Goal: Communication & Community: Participate in discussion

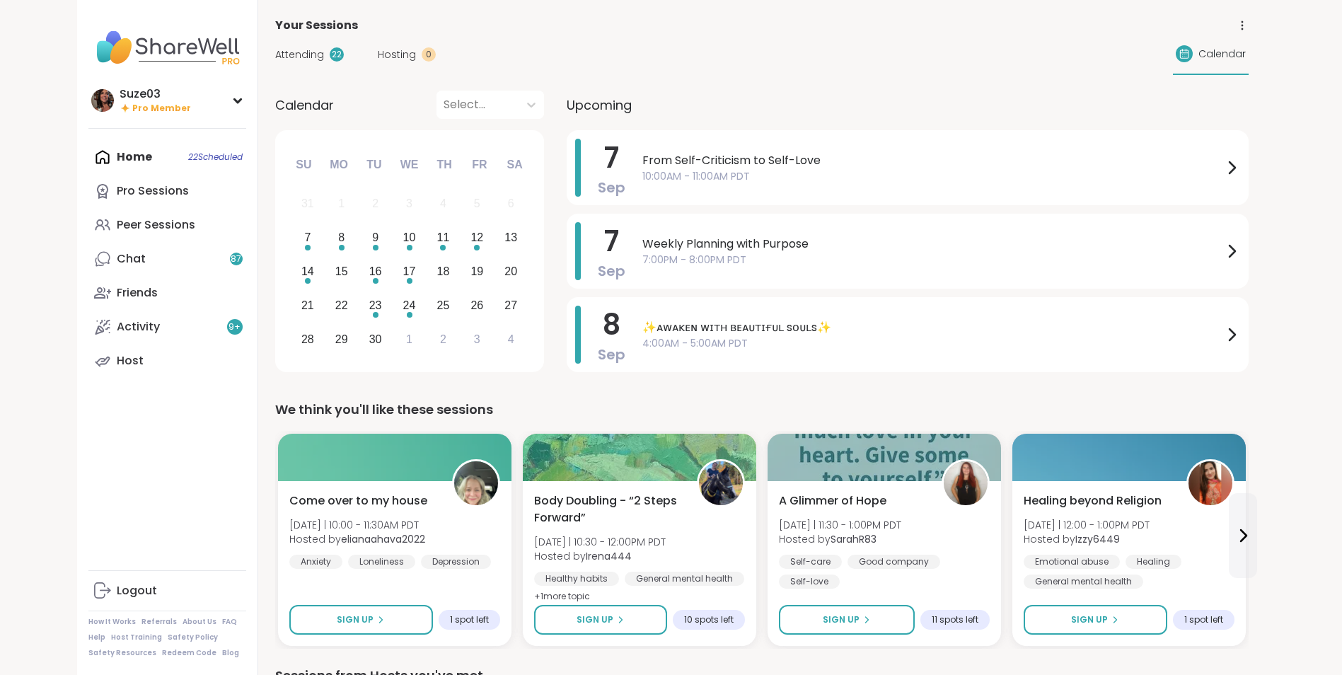
click at [214, 156] on div "Home 22 Scheduled Pro Sessions Peer Sessions Chat 87 Friends Activity 9 + Host" at bounding box center [167, 259] width 158 height 238
click at [136, 155] on div "Home 22 Scheduled Pro Sessions Peer Sessions Chat 87 Friends Activity 9 + Host" at bounding box center [167, 259] width 158 height 238
drag, startPoint x: 136, startPoint y: 155, endPoint x: 100, endPoint y: 158, distance: 35.5
click at [100, 158] on div "Home 22 Scheduled Pro Sessions Peer Sessions Chat 87 Friends Activity 9 + Host" at bounding box center [167, 259] width 158 height 238
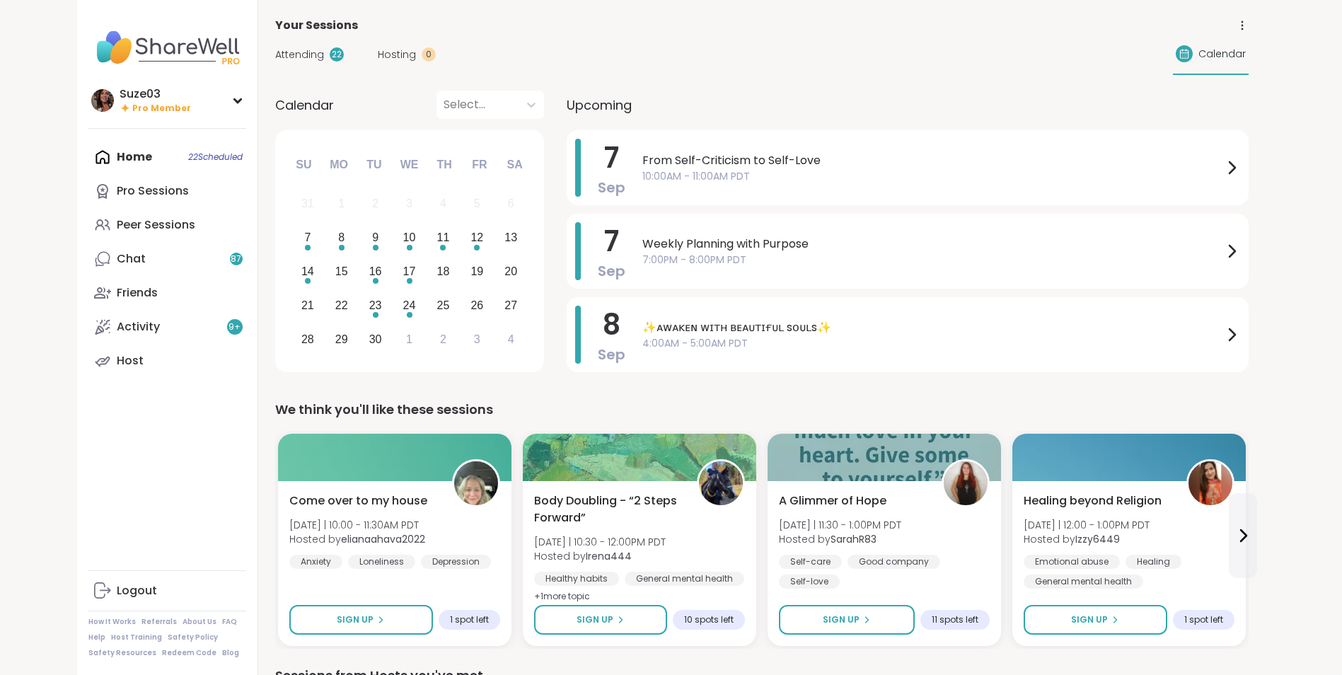
click at [100, 158] on div "Home 22 Scheduled Pro Sessions Peer Sessions Chat 87 Friends Activity 9 + Host" at bounding box center [167, 259] width 158 height 238
click at [160, 192] on div "Pro Sessions" at bounding box center [153, 191] width 72 height 16
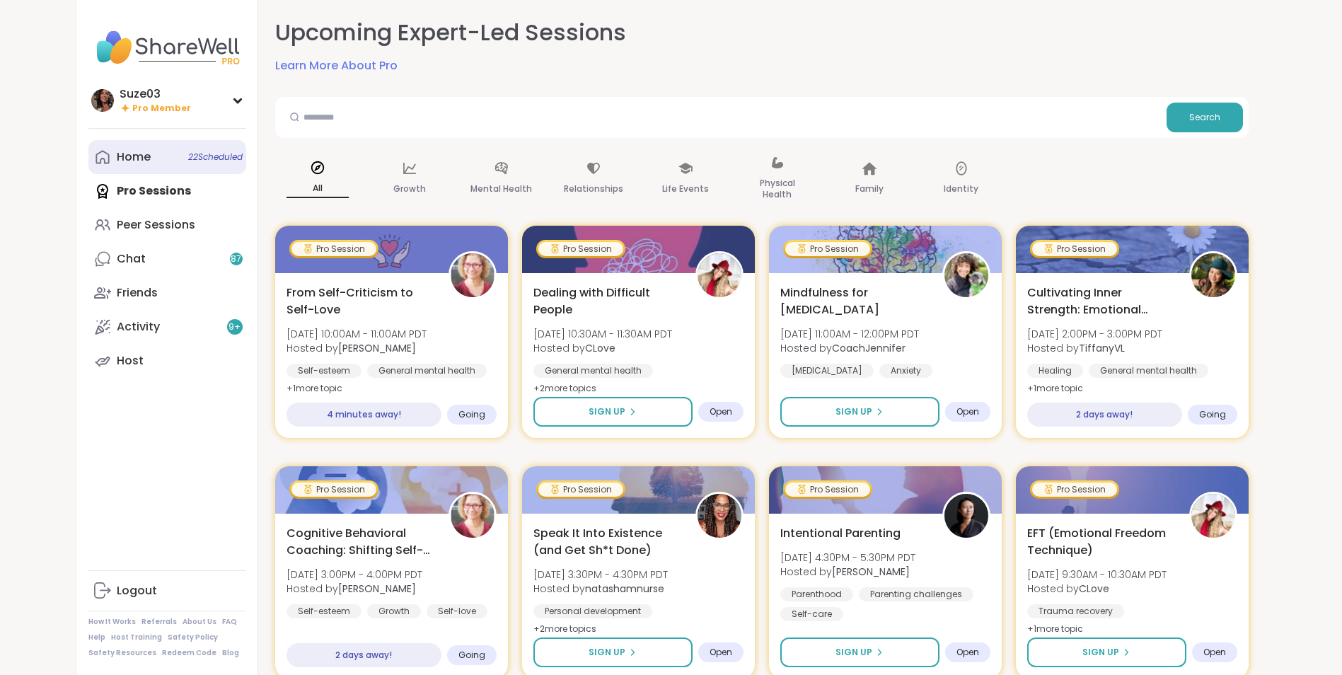
click at [120, 151] on div "Home 22 Scheduled" at bounding box center [134, 157] width 34 height 16
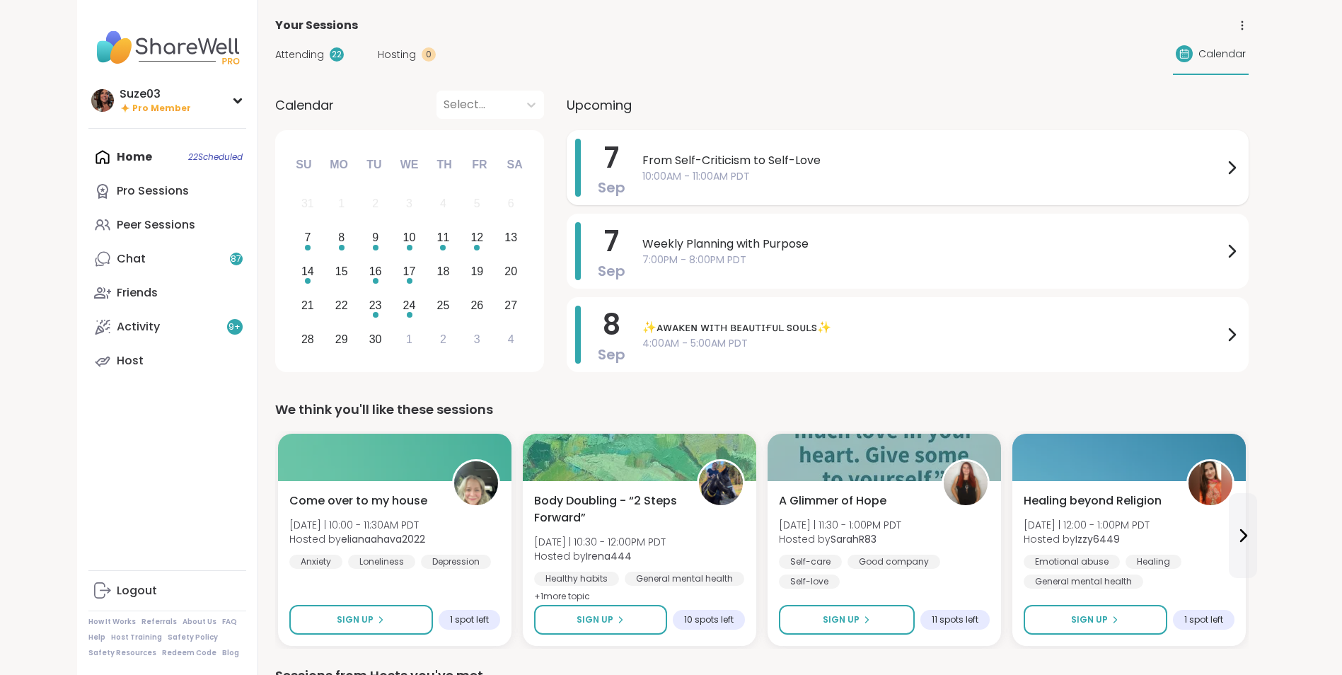
click at [1232, 163] on icon at bounding box center [1231, 167] width 17 height 17
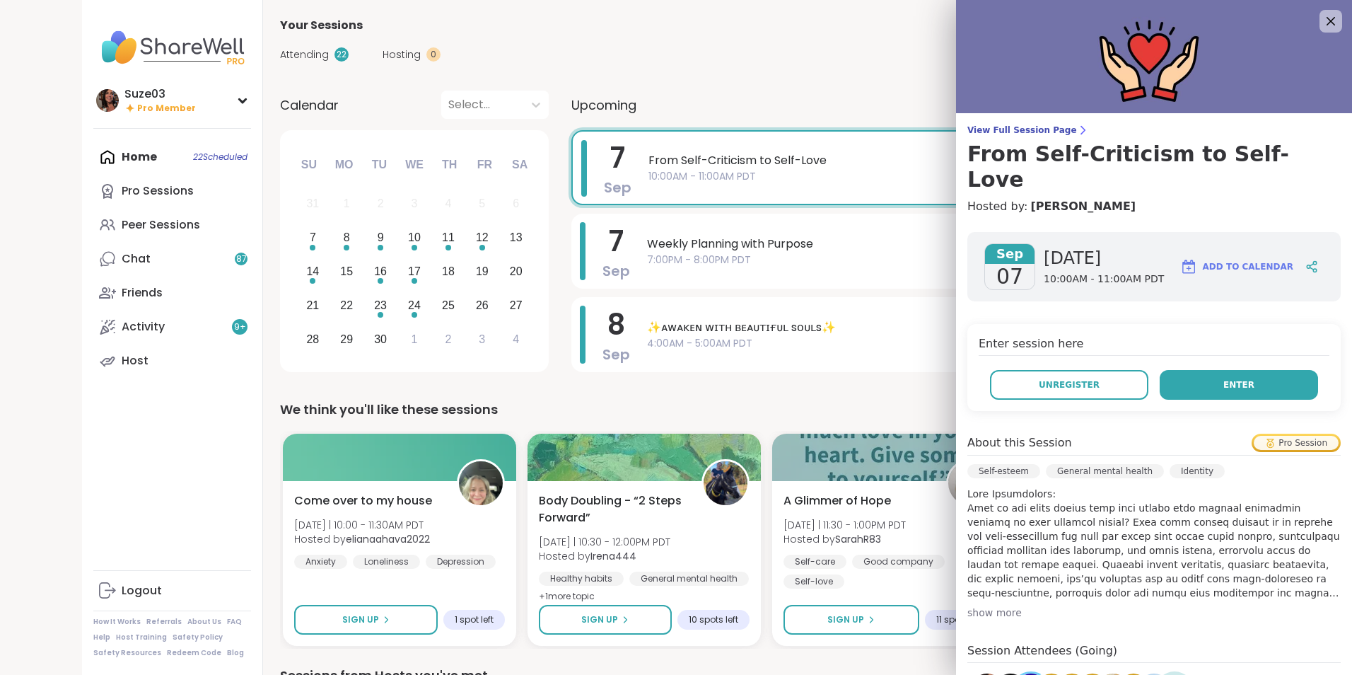
click at [1224, 378] on span "Enter" at bounding box center [1239, 384] width 31 height 13
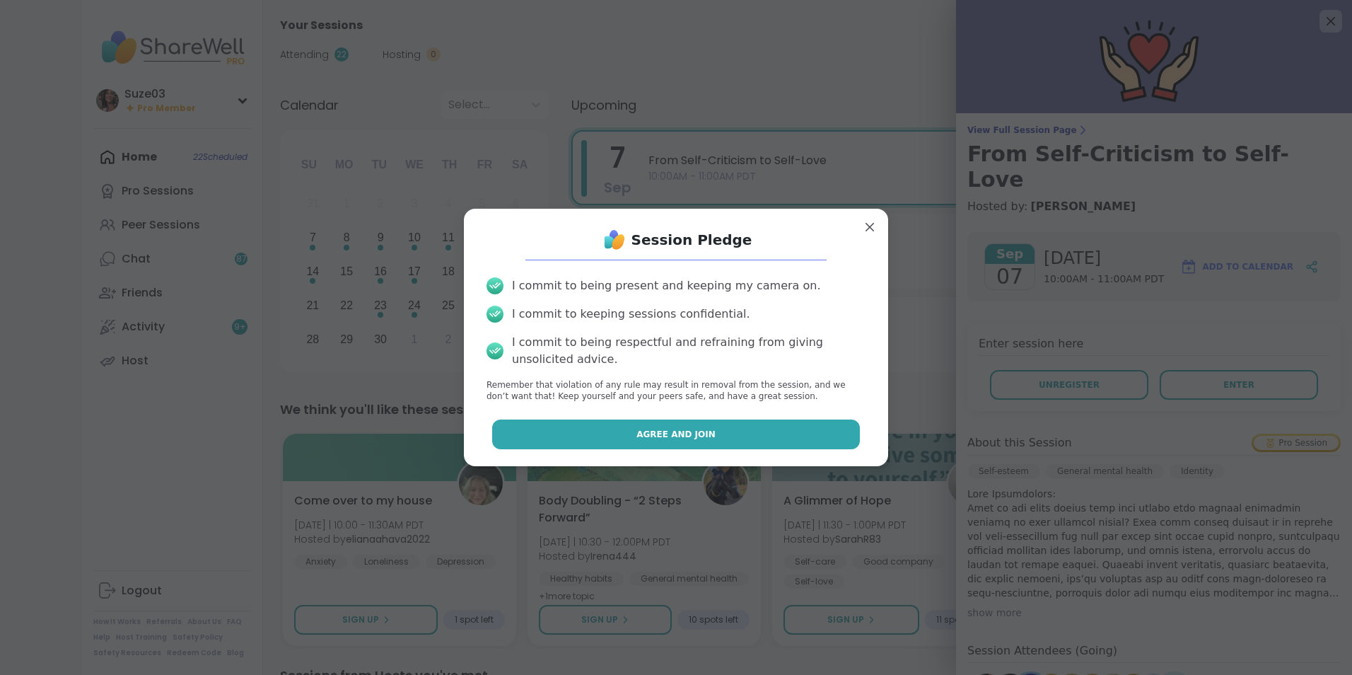
click at [794, 437] on button "Agree and Join" at bounding box center [676, 434] width 368 height 30
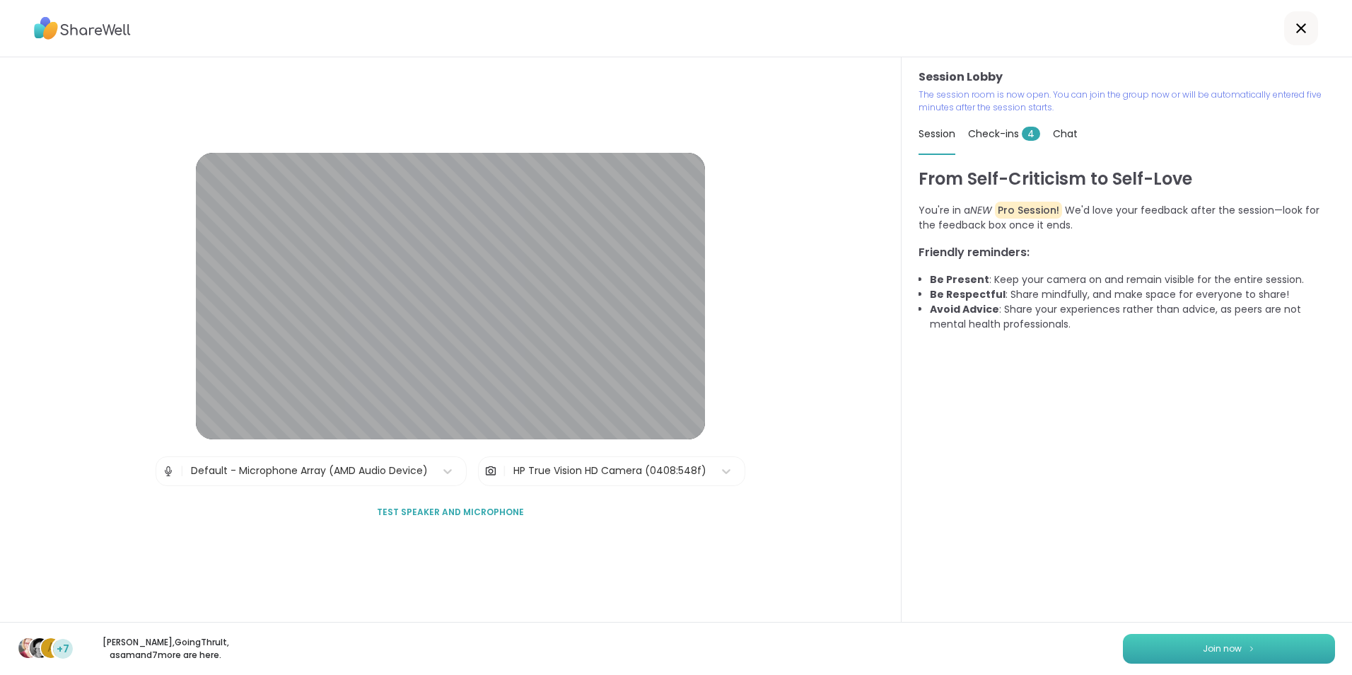
click at [1214, 649] on span "Join now" at bounding box center [1222, 648] width 39 height 13
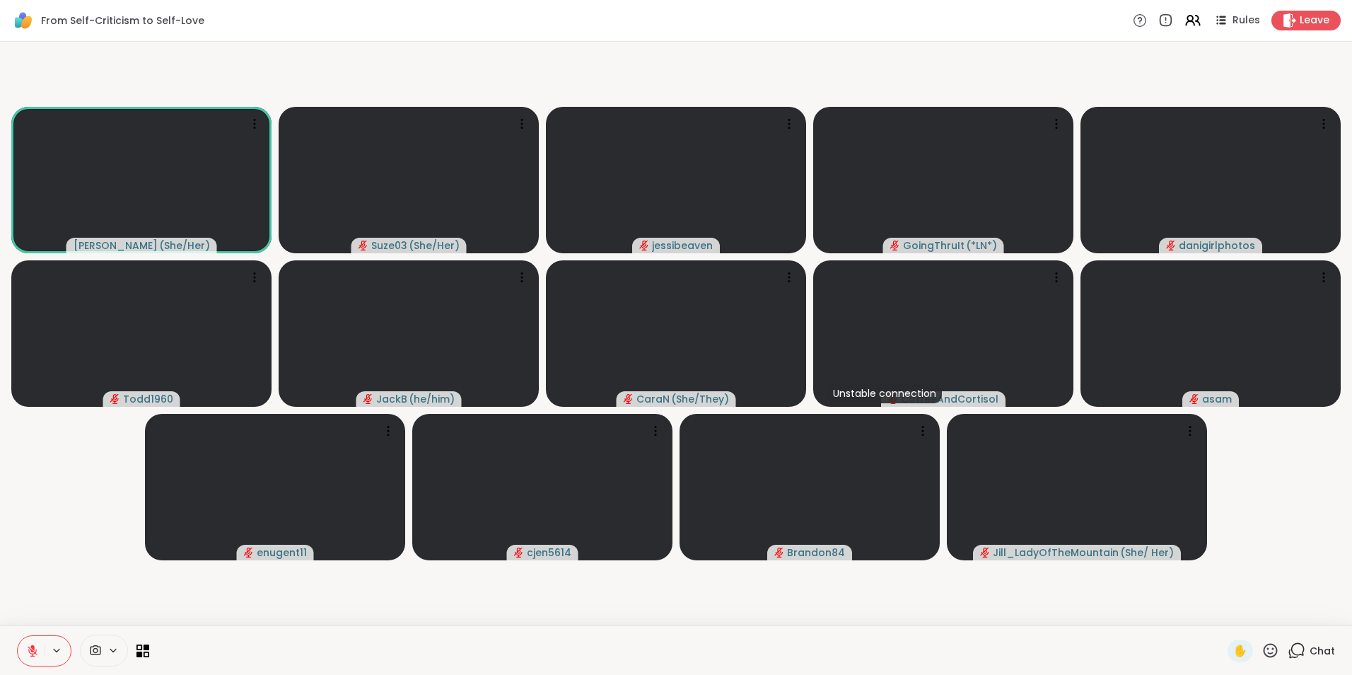
click at [1288, 650] on icon at bounding box center [1297, 651] width 18 height 18
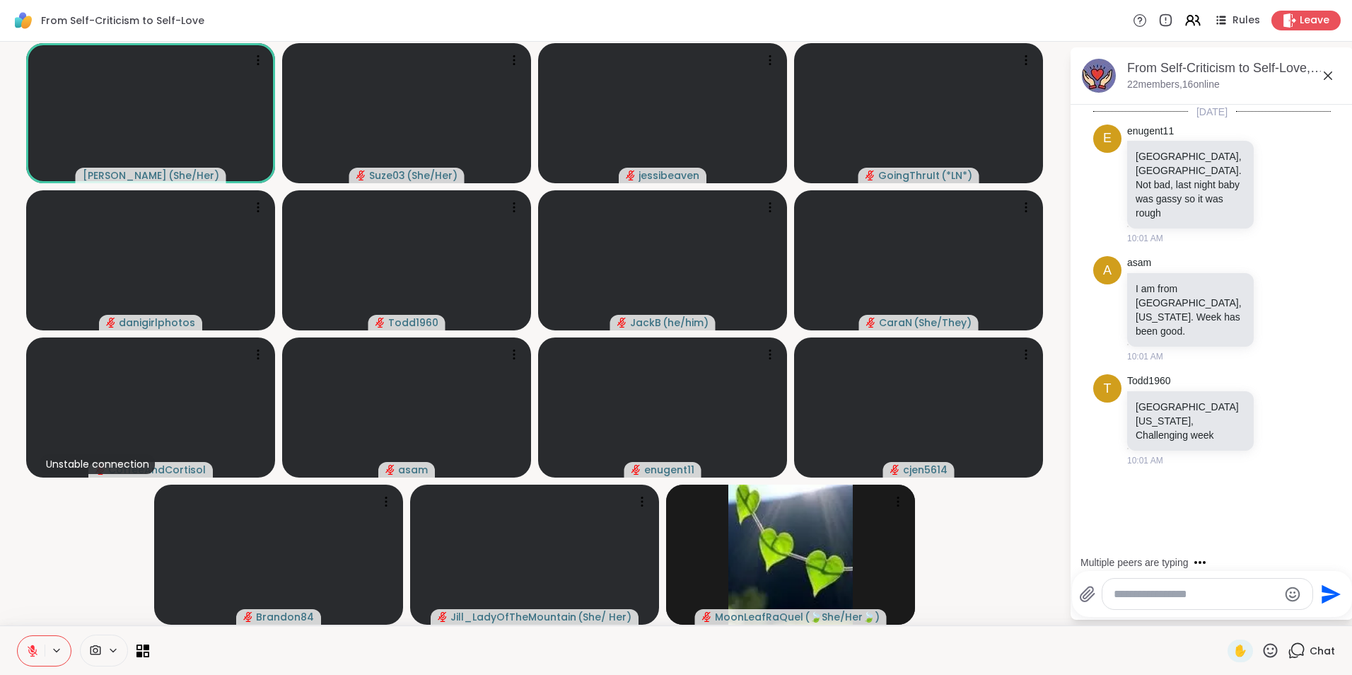
click at [1209, 596] on textarea "Type your message" at bounding box center [1196, 594] width 165 height 14
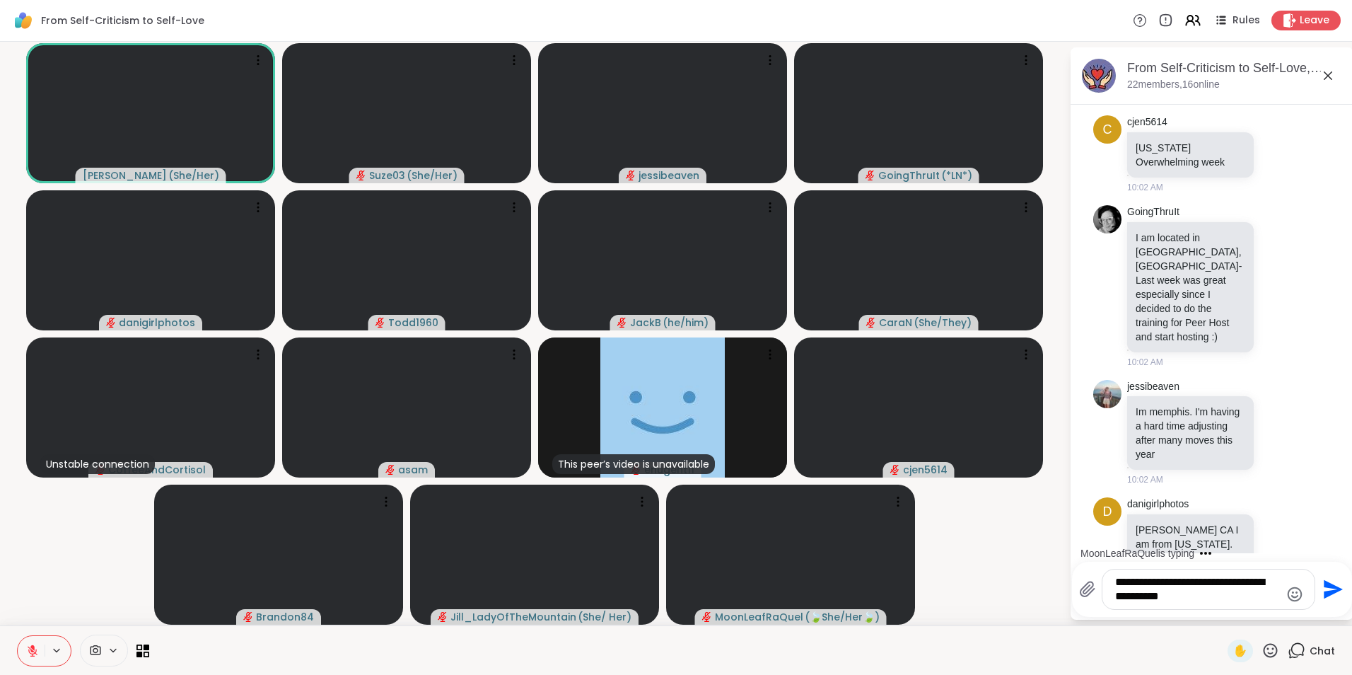
scroll to position [763, 0]
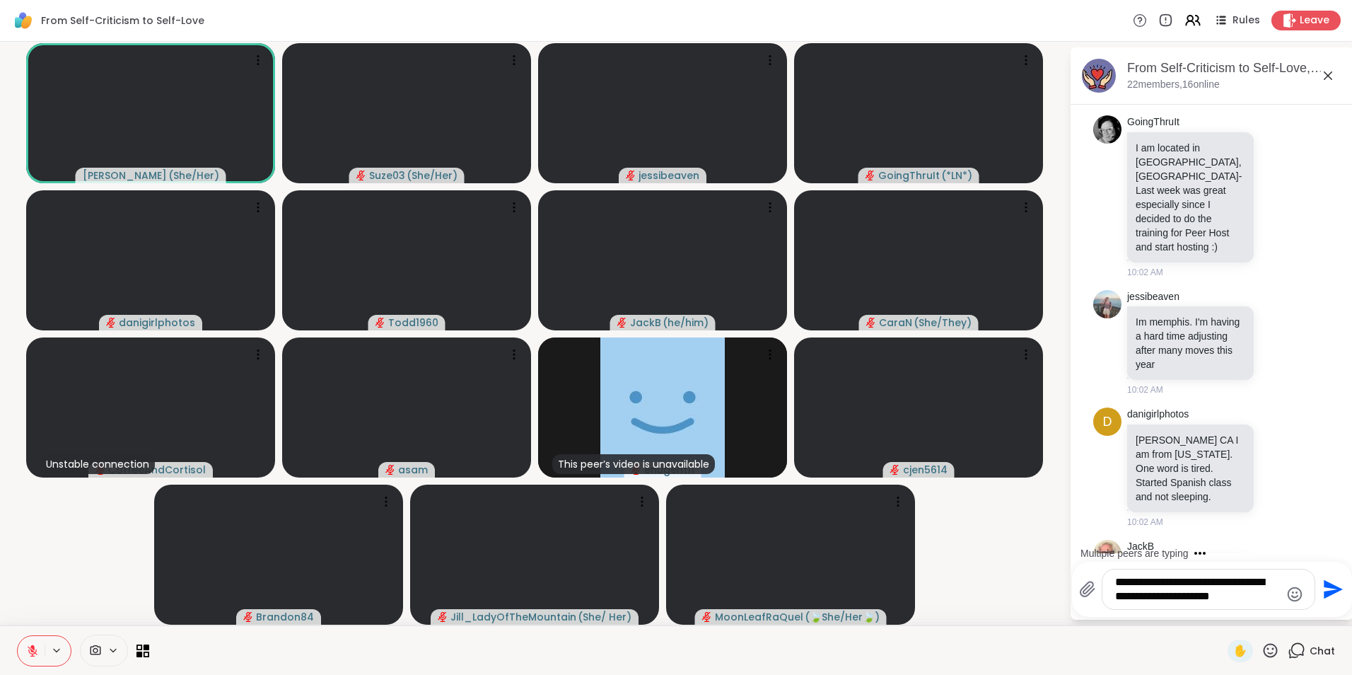
type textarea "**********"
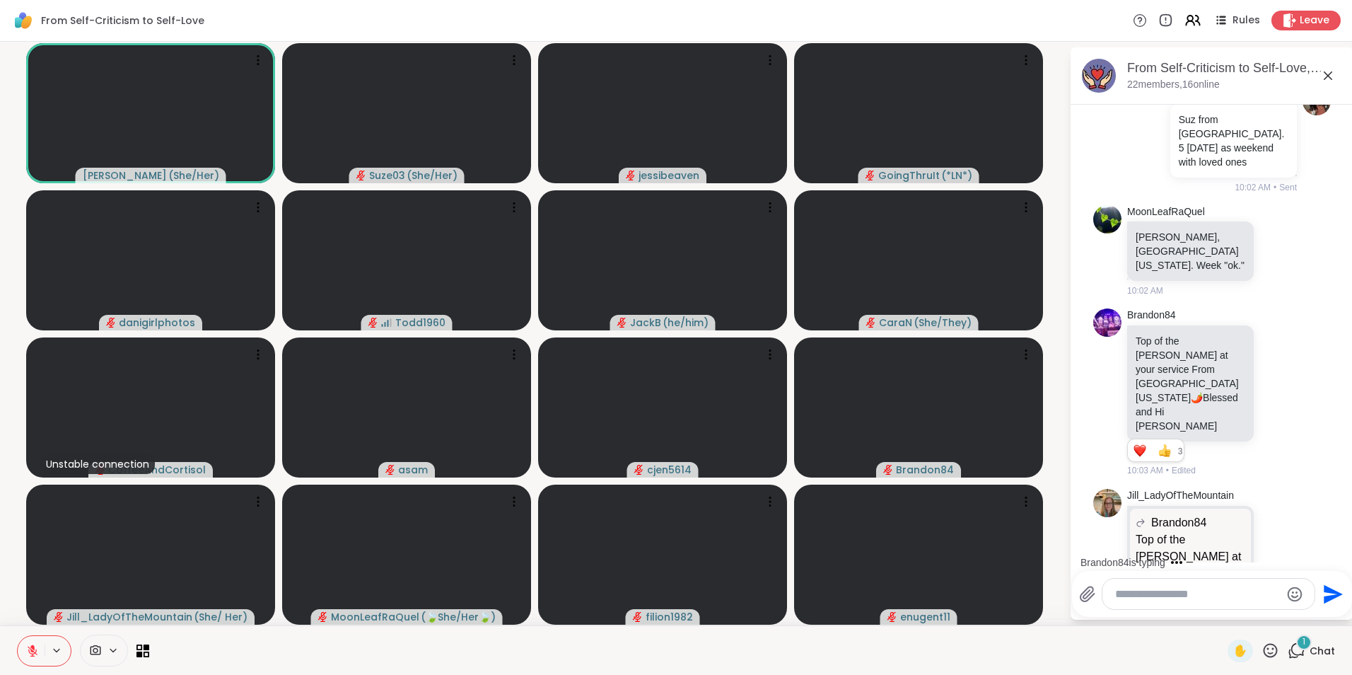
scroll to position [1415, 0]
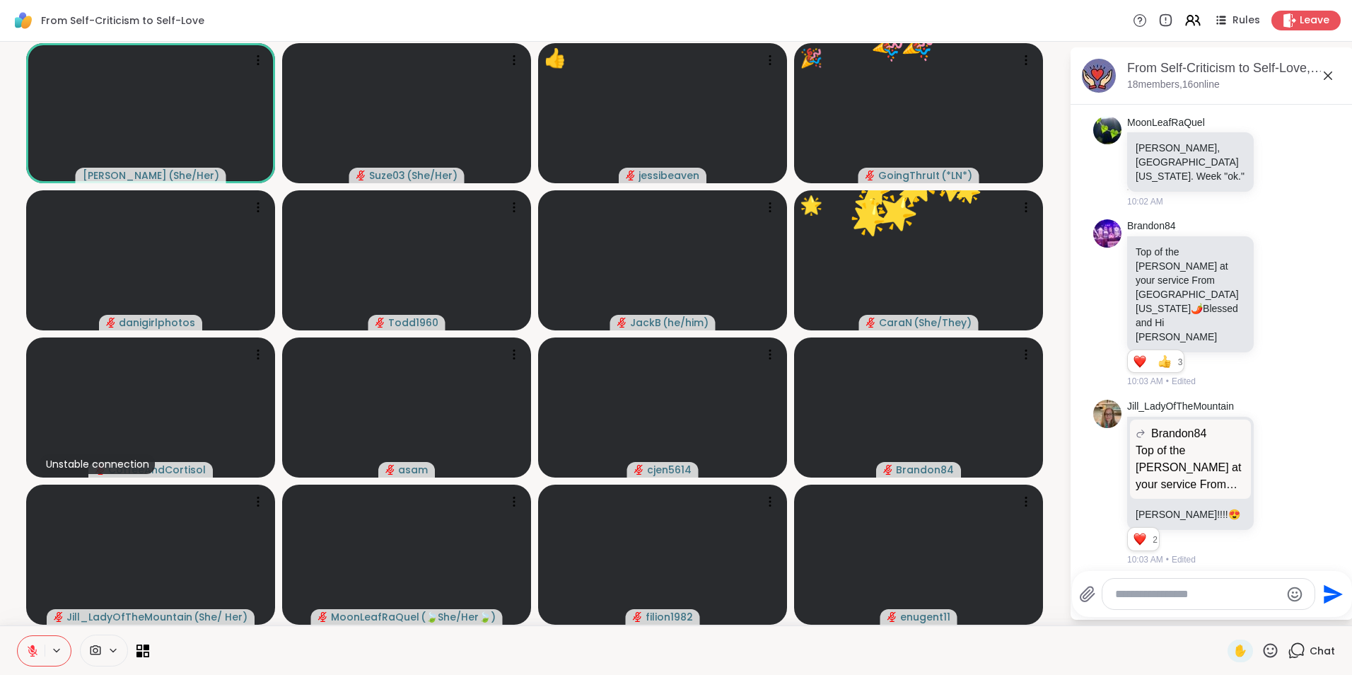
click at [1264, 650] on icon at bounding box center [1271, 650] width 14 height 14
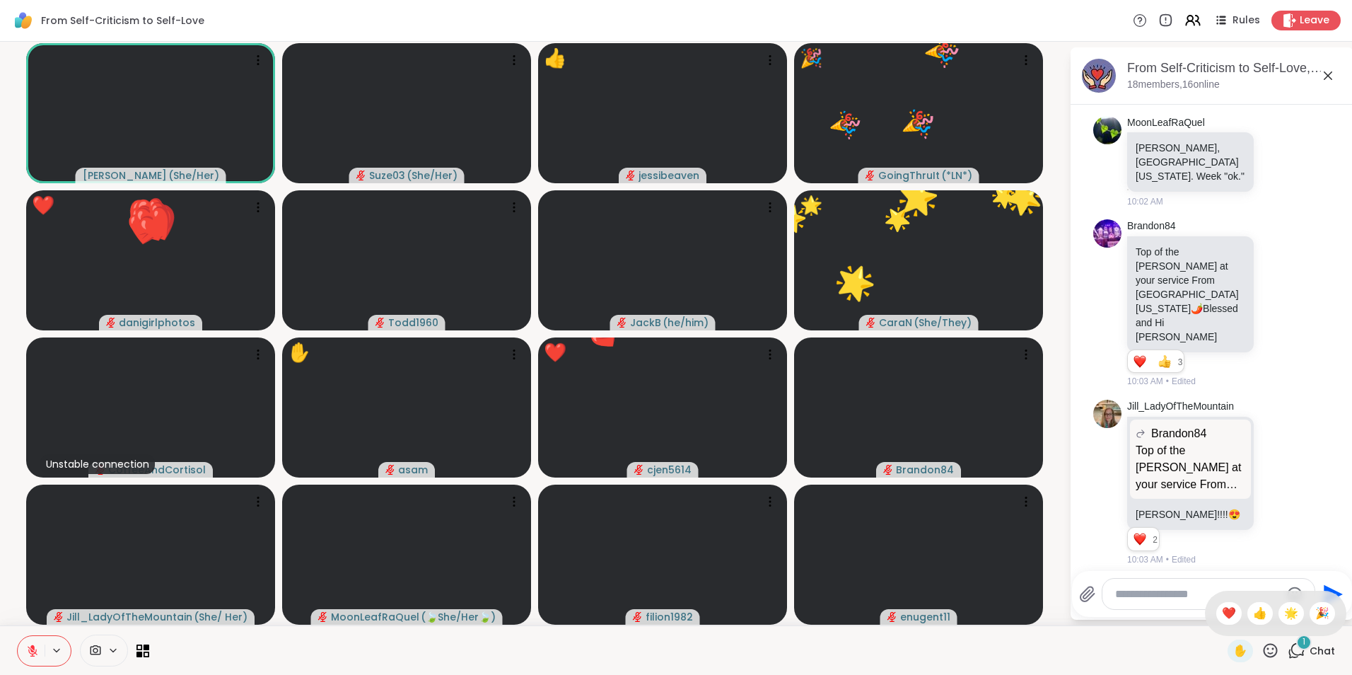
scroll to position [1490, 0]
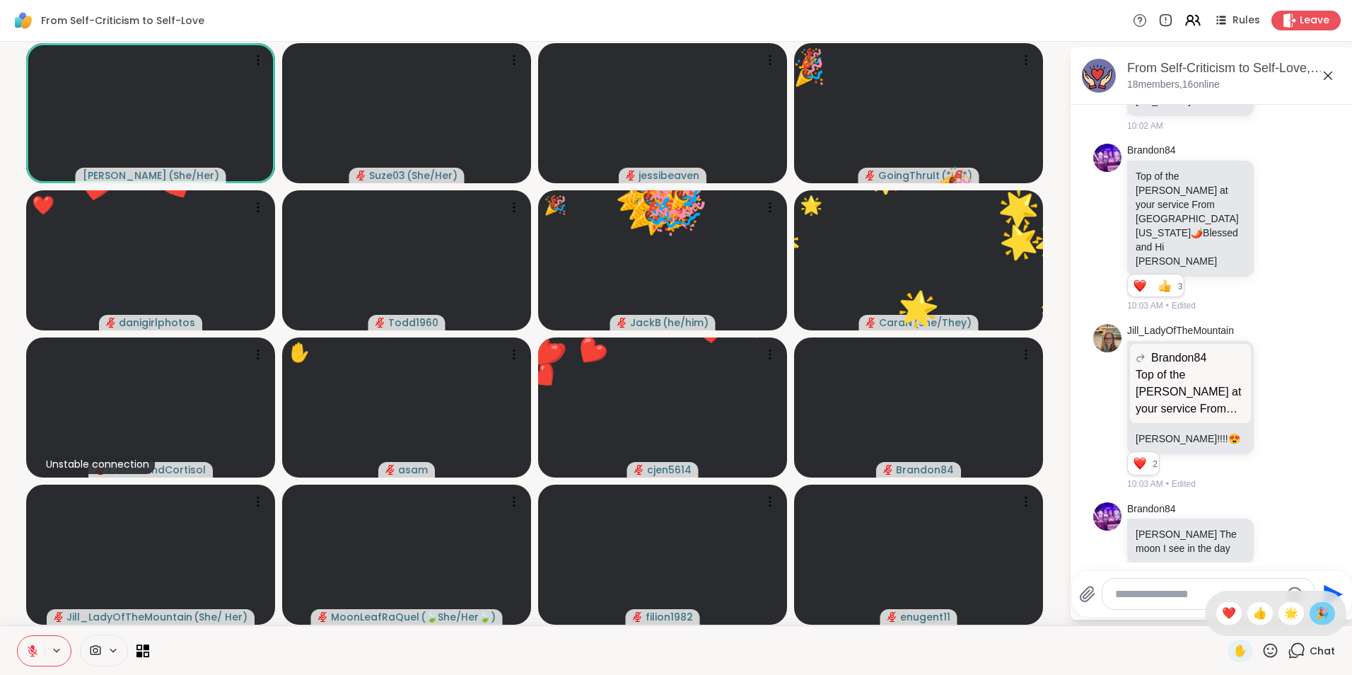
click at [1316, 611] on span "🎉" at bounding box center [1323, 613] width 14 height 17
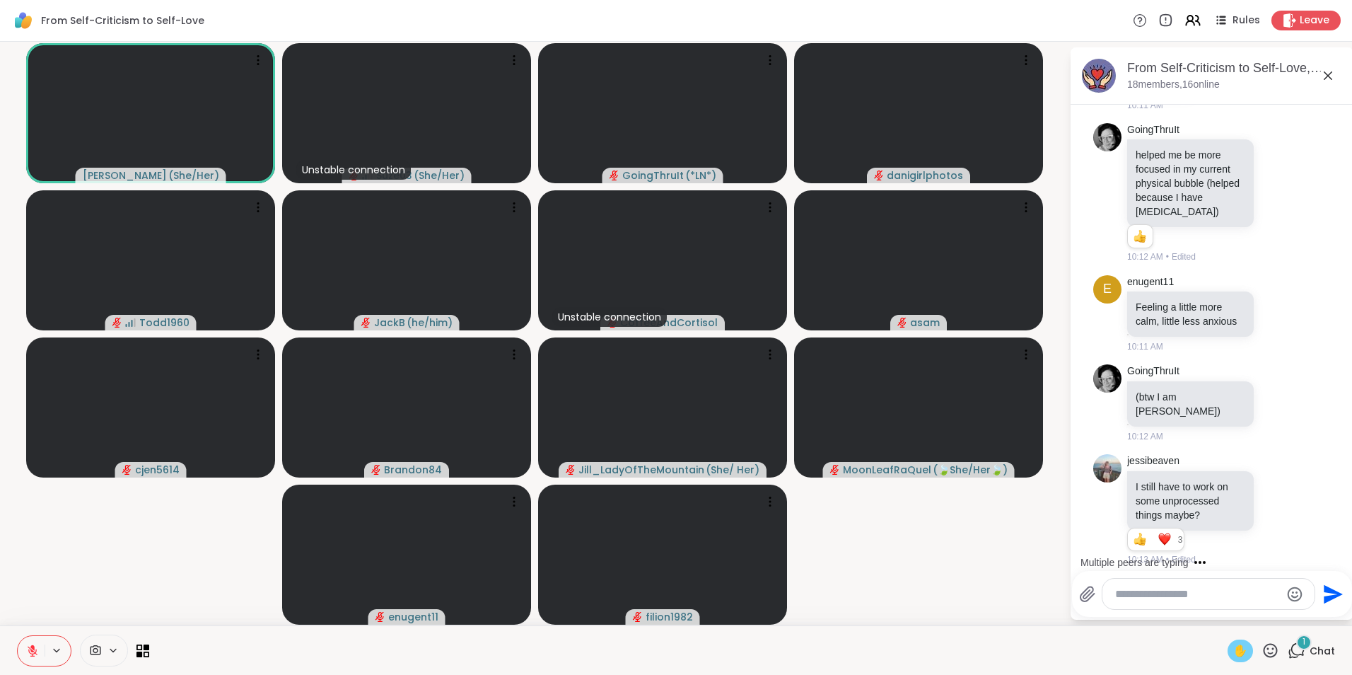
scroll to position [2873, 0]
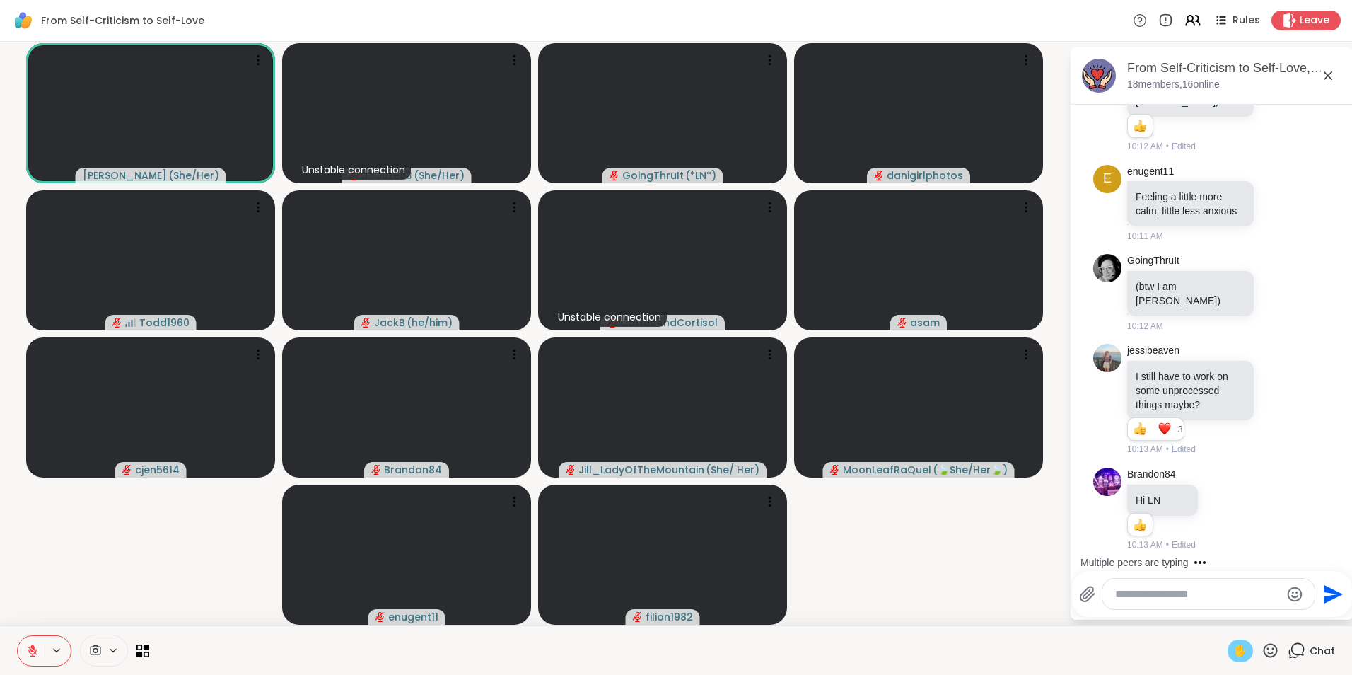
click at [1233, 648] on span "✋" at bounding box center [1240, 650] width 14 height 17
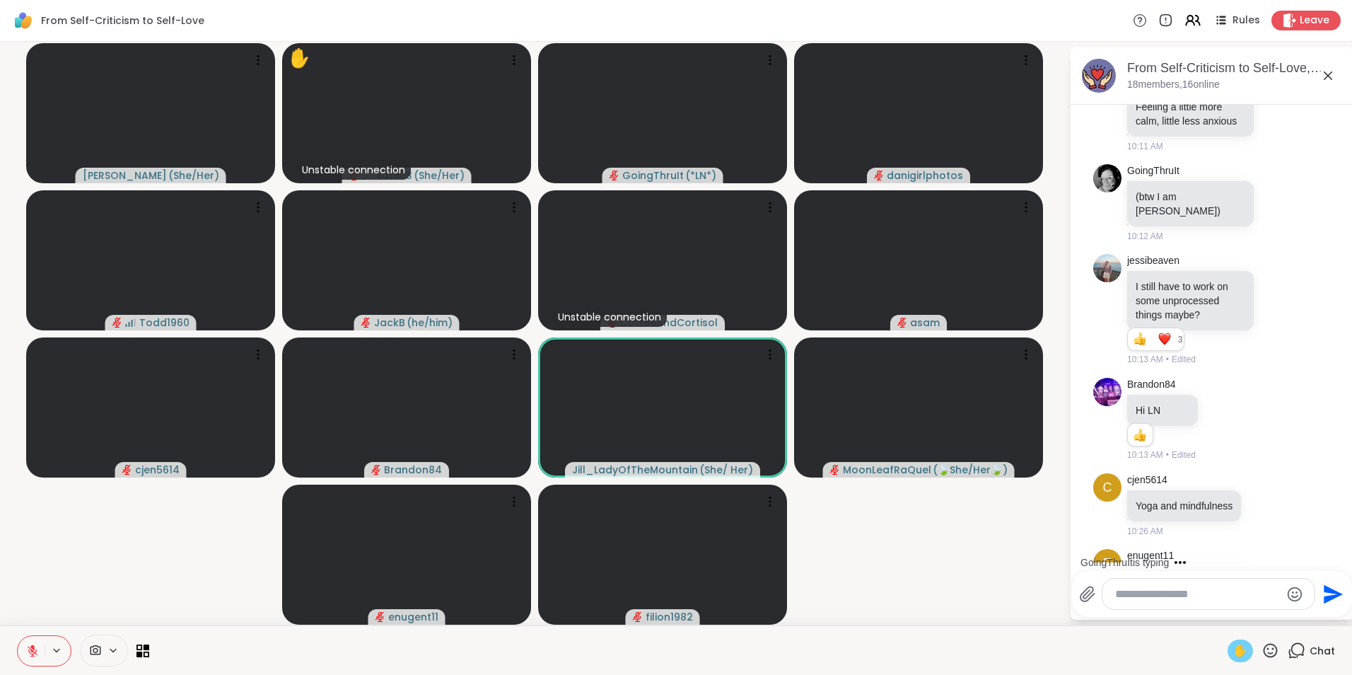
scroll to position [2983, 0]
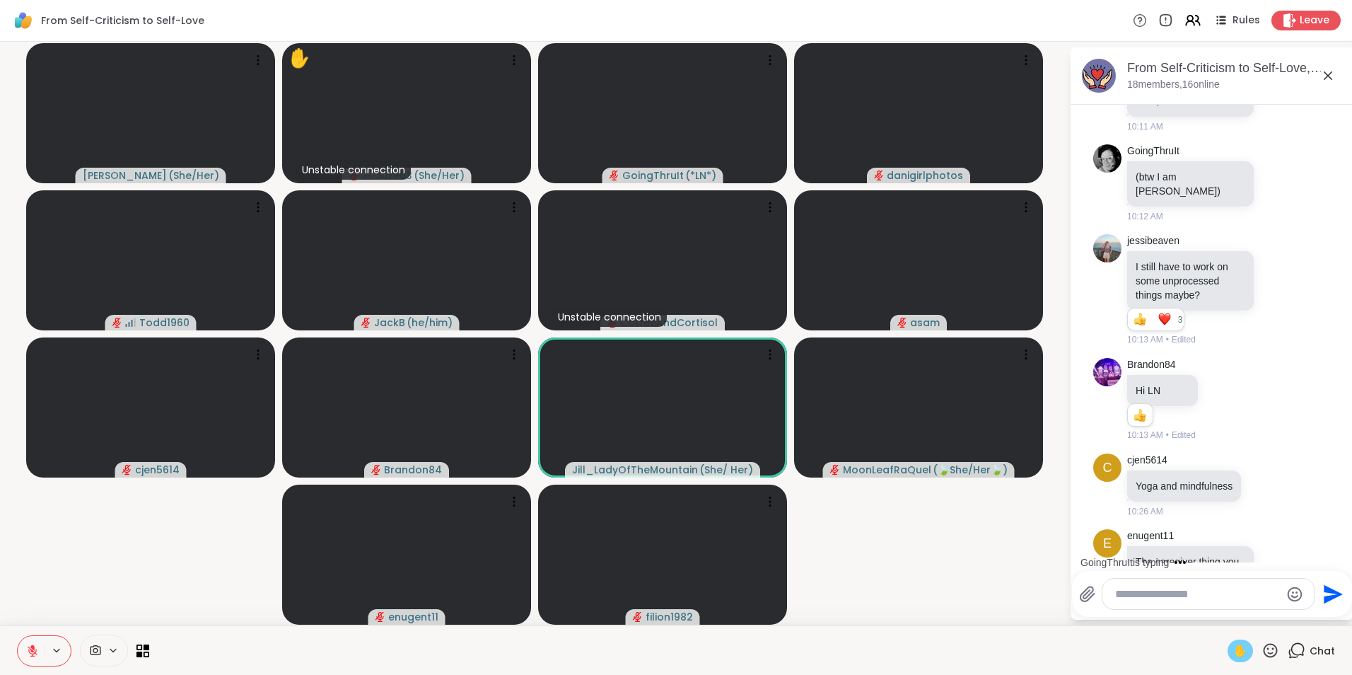
click at [1233, 646] on span "✋" at bounding box center [1240, 650] width 14 height 17
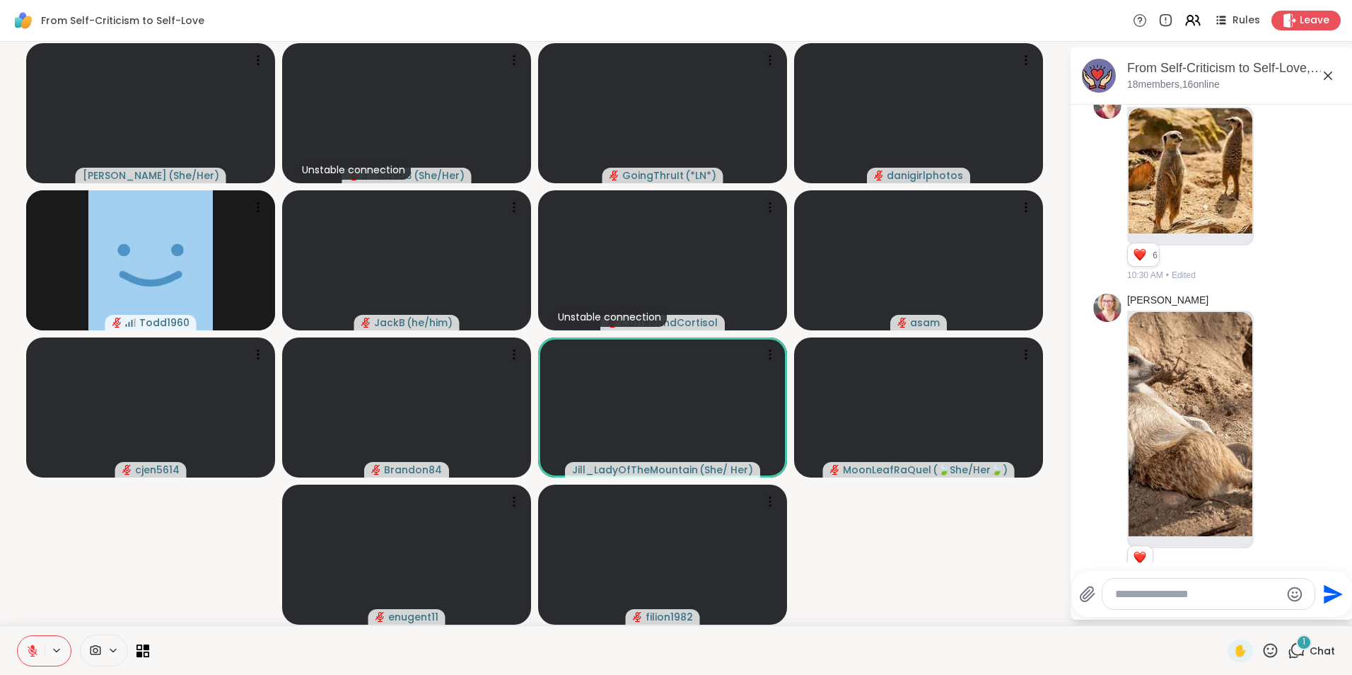
scroll to position [4215, 0]
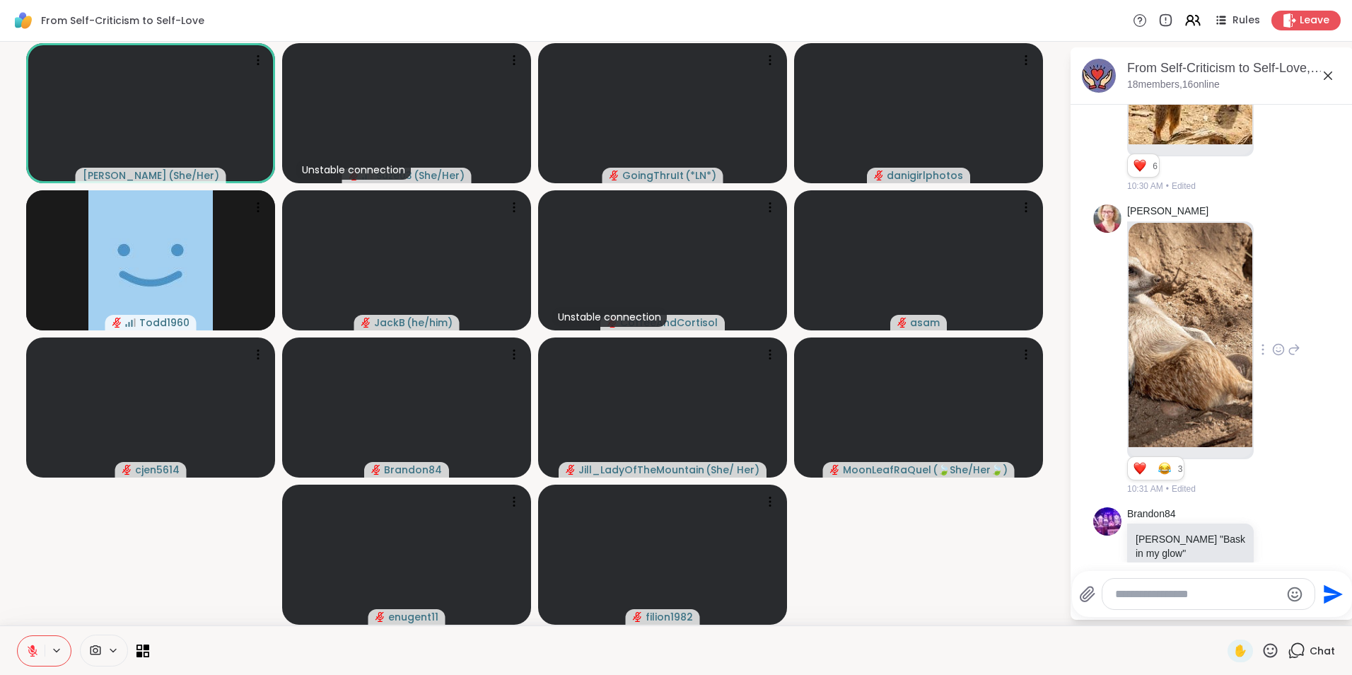
click at [1192, 286] on img at bounding box center [1191, 335] width 124 height 224
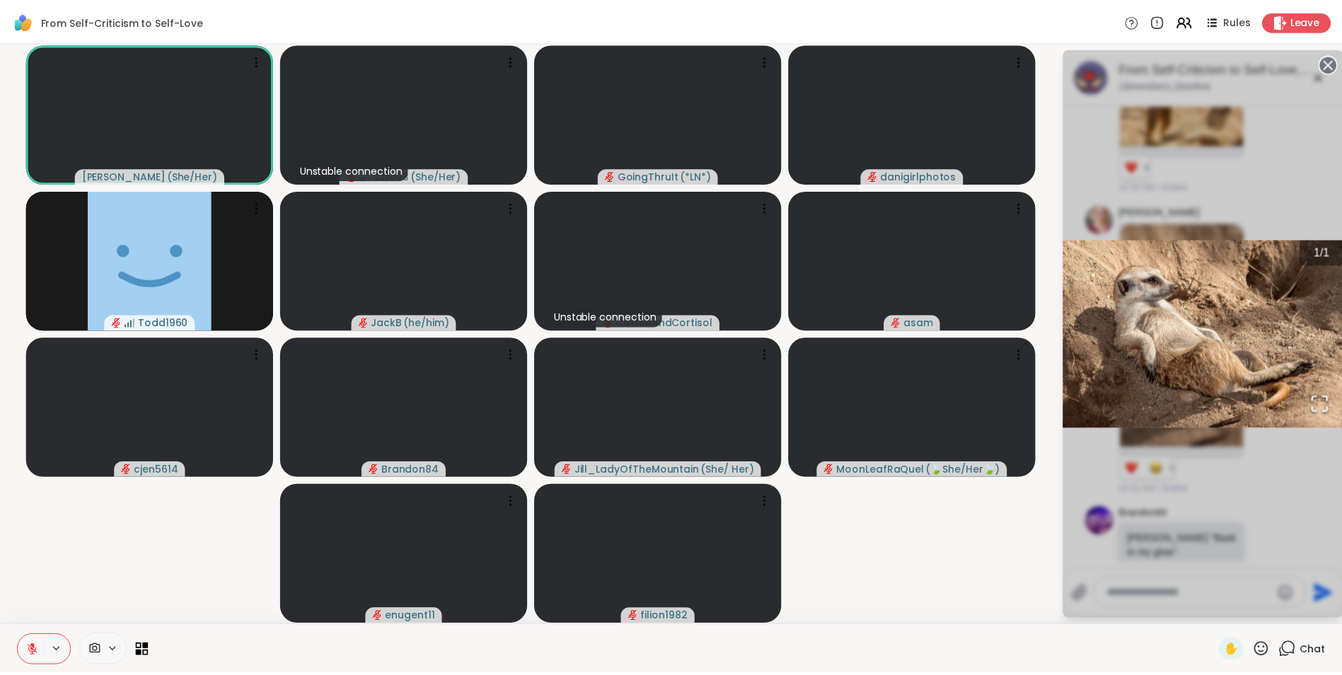
scroll to position [4236, 0]
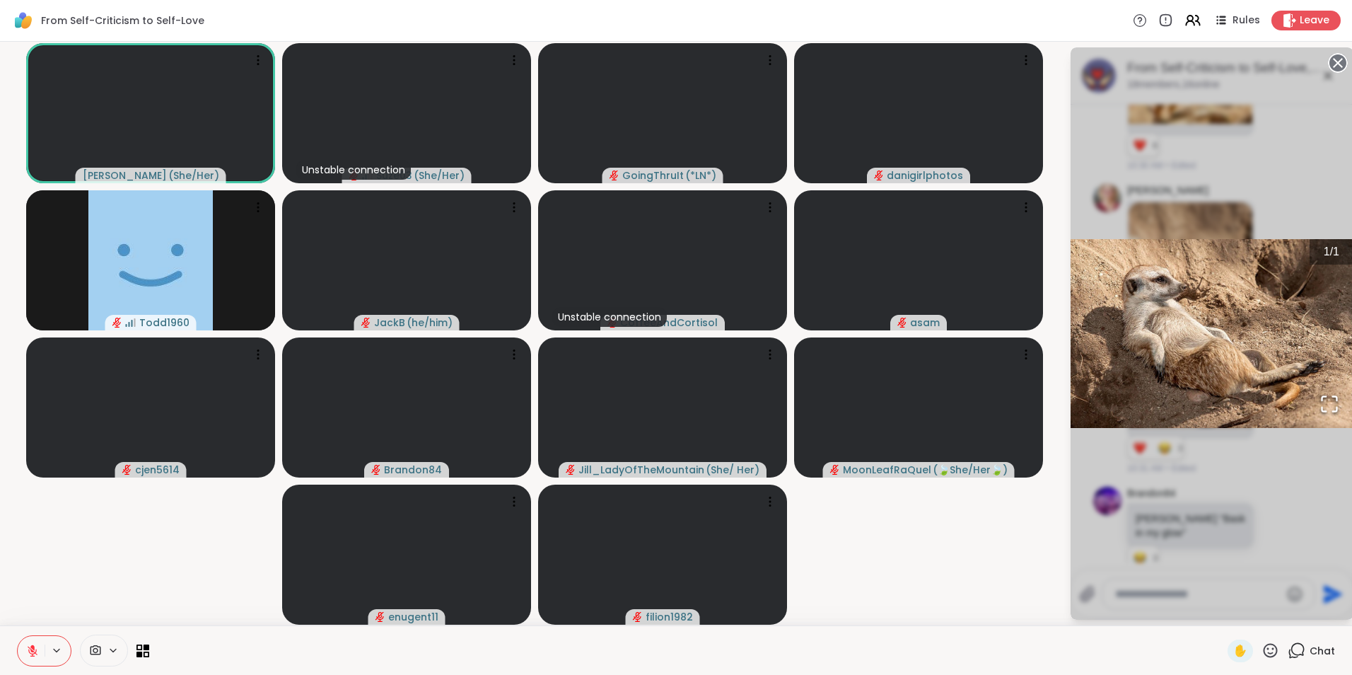
click at [1337, 57] on circle at bounding box center [1338, 62] width 17 height 17
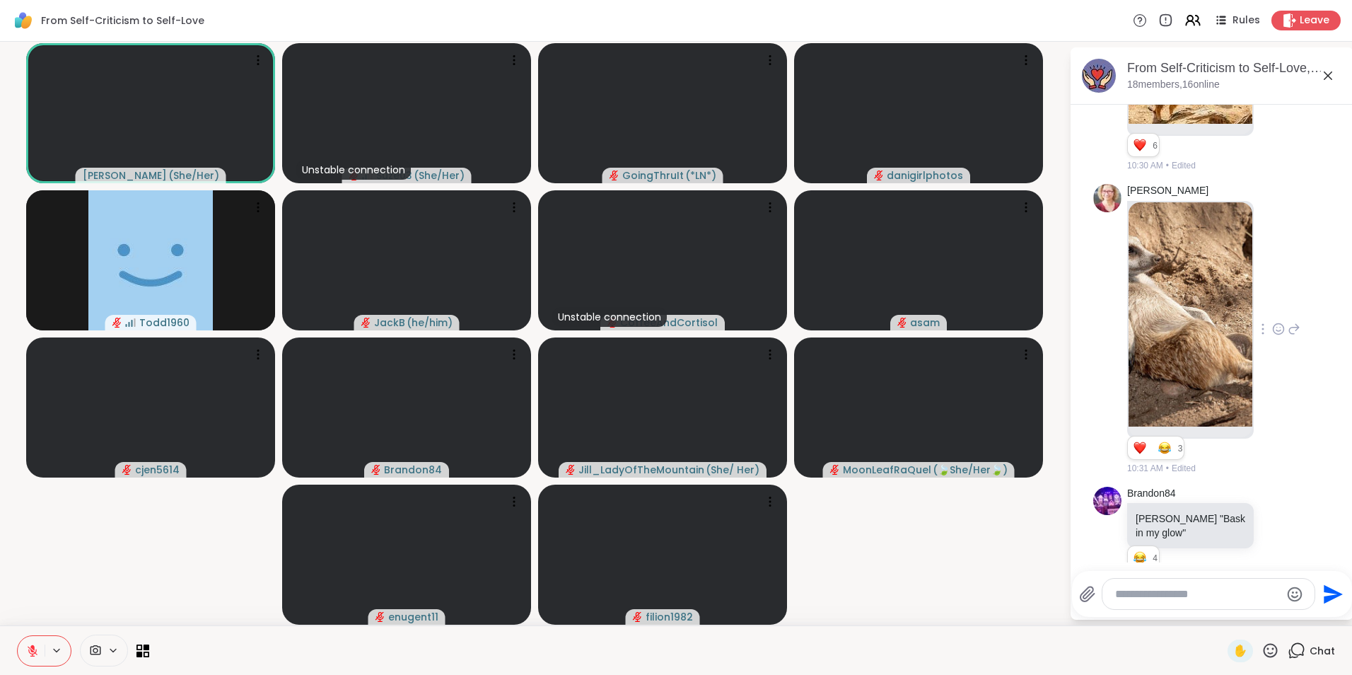
click at [1326, 74] on icon at bounding box center [1328, 75] width 17 height 17
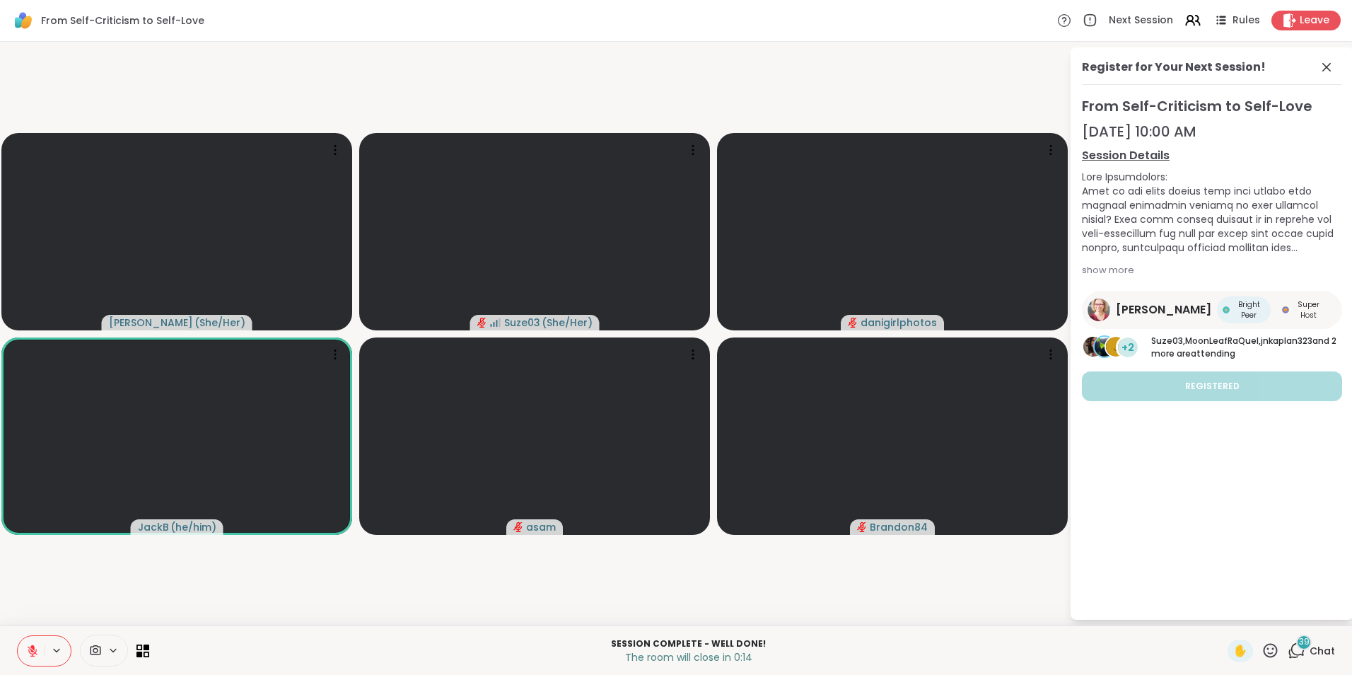
click at [1262, 647] on icon at bounding box center [1271, 651] width 18 height 18
click at [1318, 613] on span "🎉" at bounding box center [1323, 613] width 14 height 17
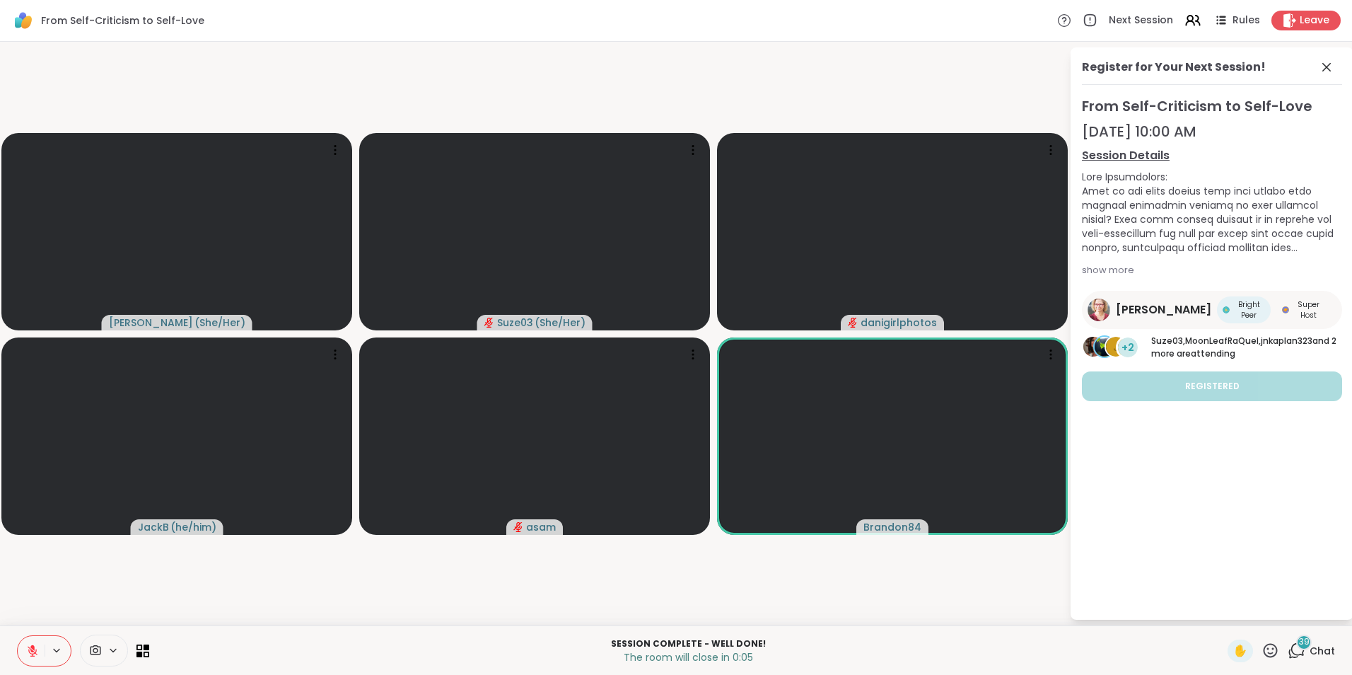
click at [1262, 648] on icon at bounding box center [1271, 651] width 18 height 18
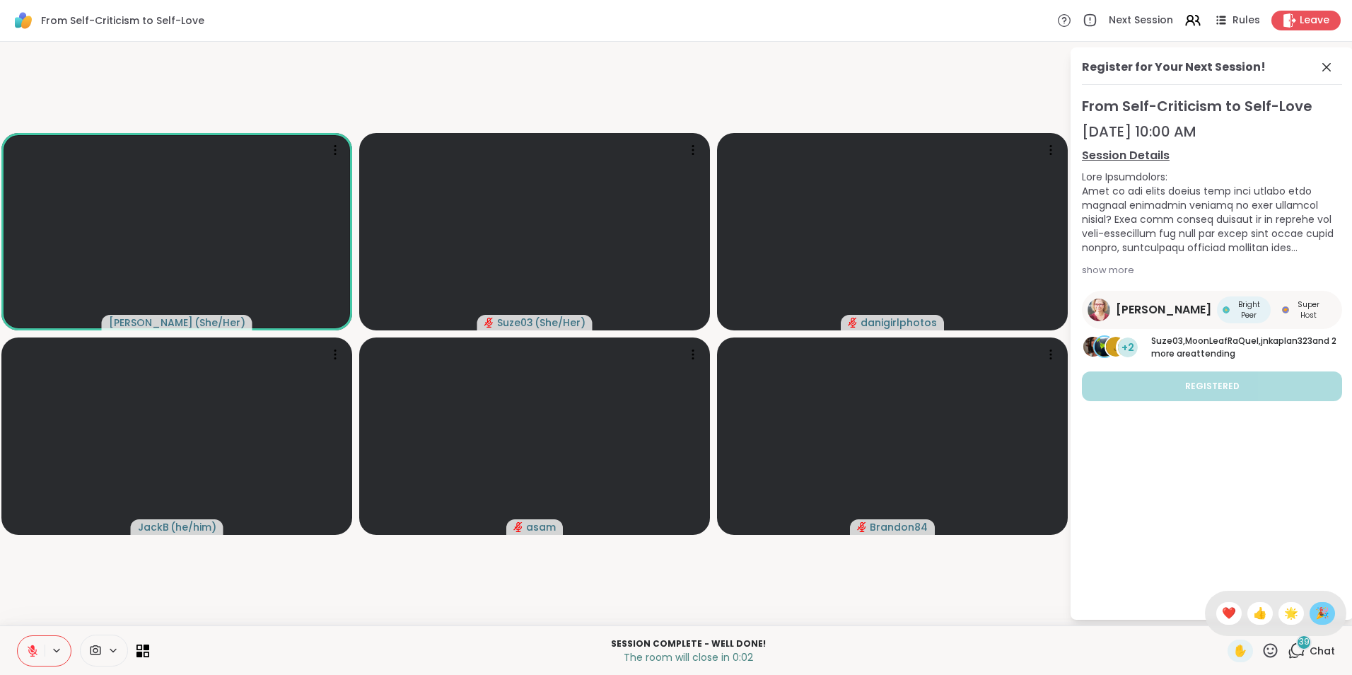
click at [1316, 610] on span "🎉" at bounding box center [1323, 613] width 14 height 17
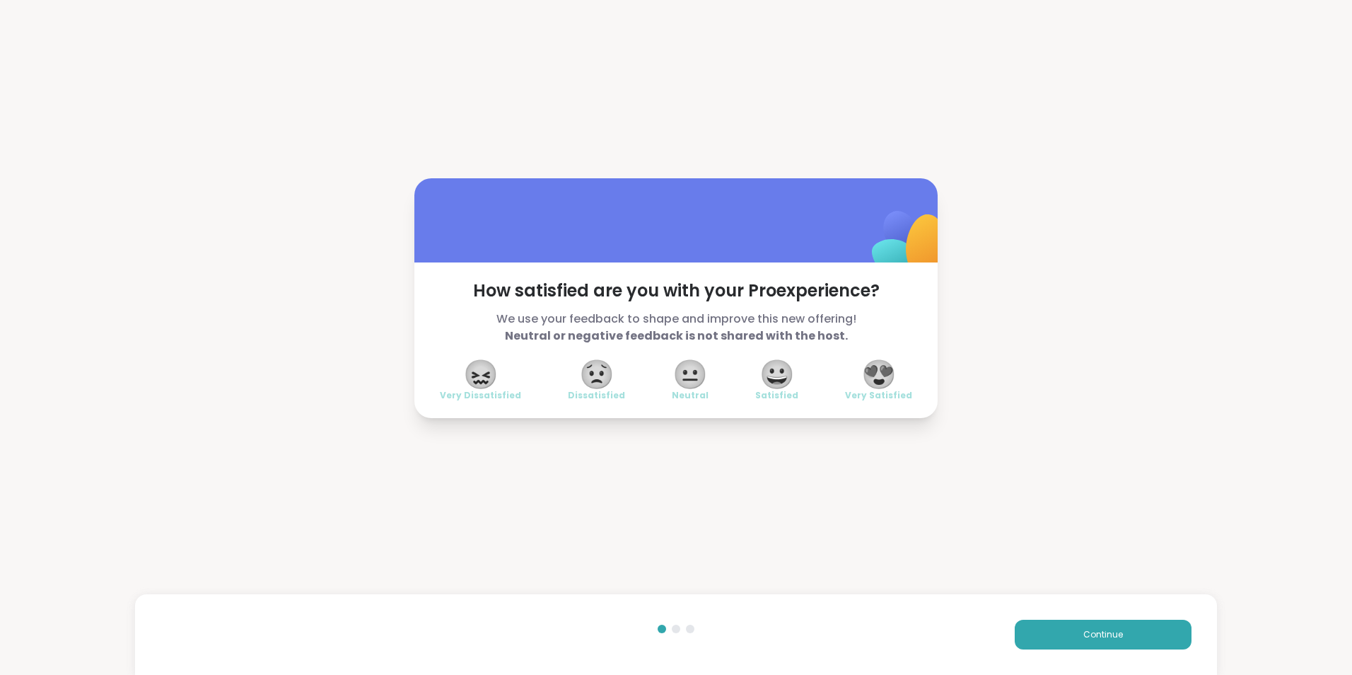
click at [876, 377] on span "😍" at bounding box center [878, 373] width 35 height 25
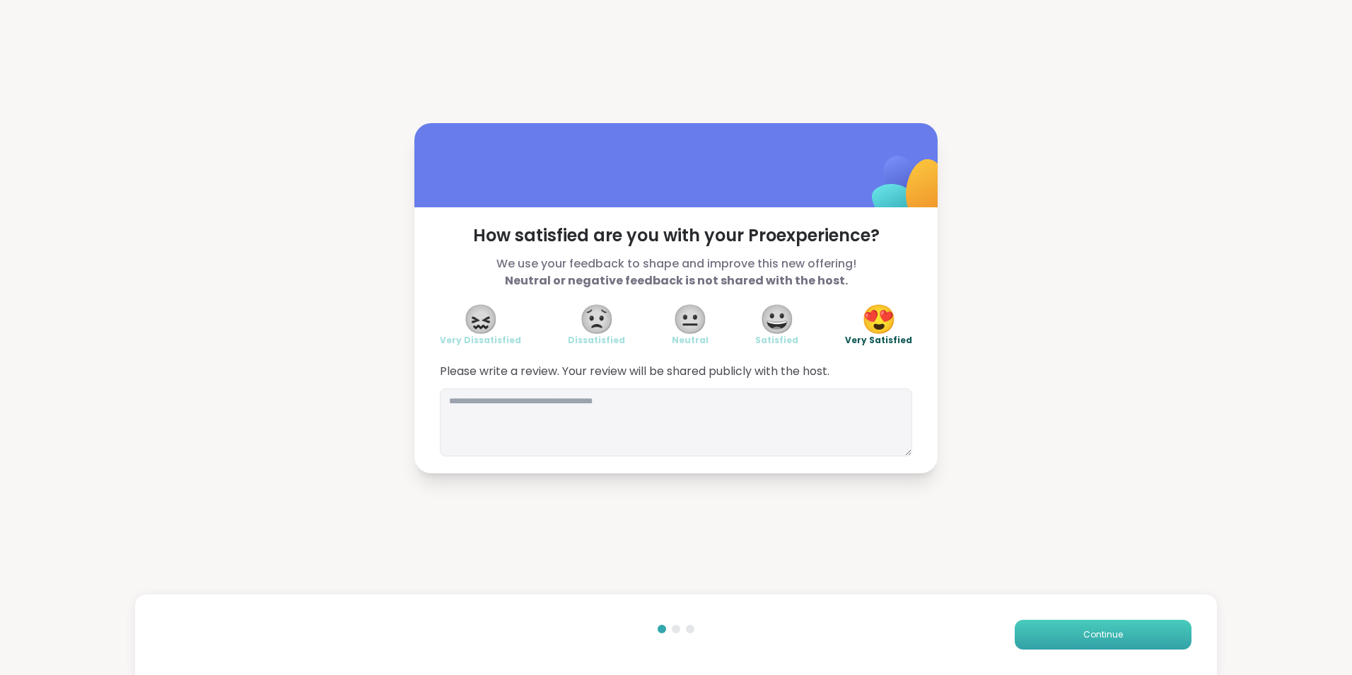
click at [1084, 628] on span "Continue" at bounding box center [1104, 634] width 40 height 13
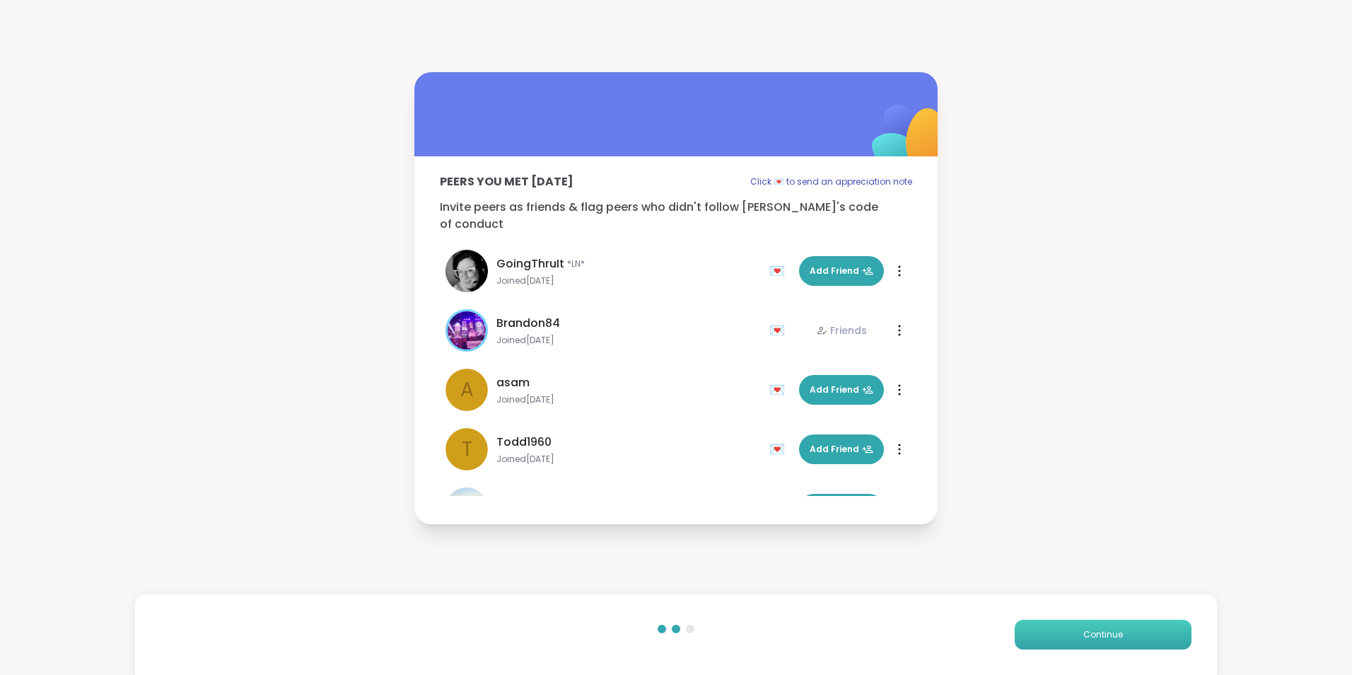
click at [1084, 628] on span "Continue" at bounding box center [1104, 634] width 40 height 13
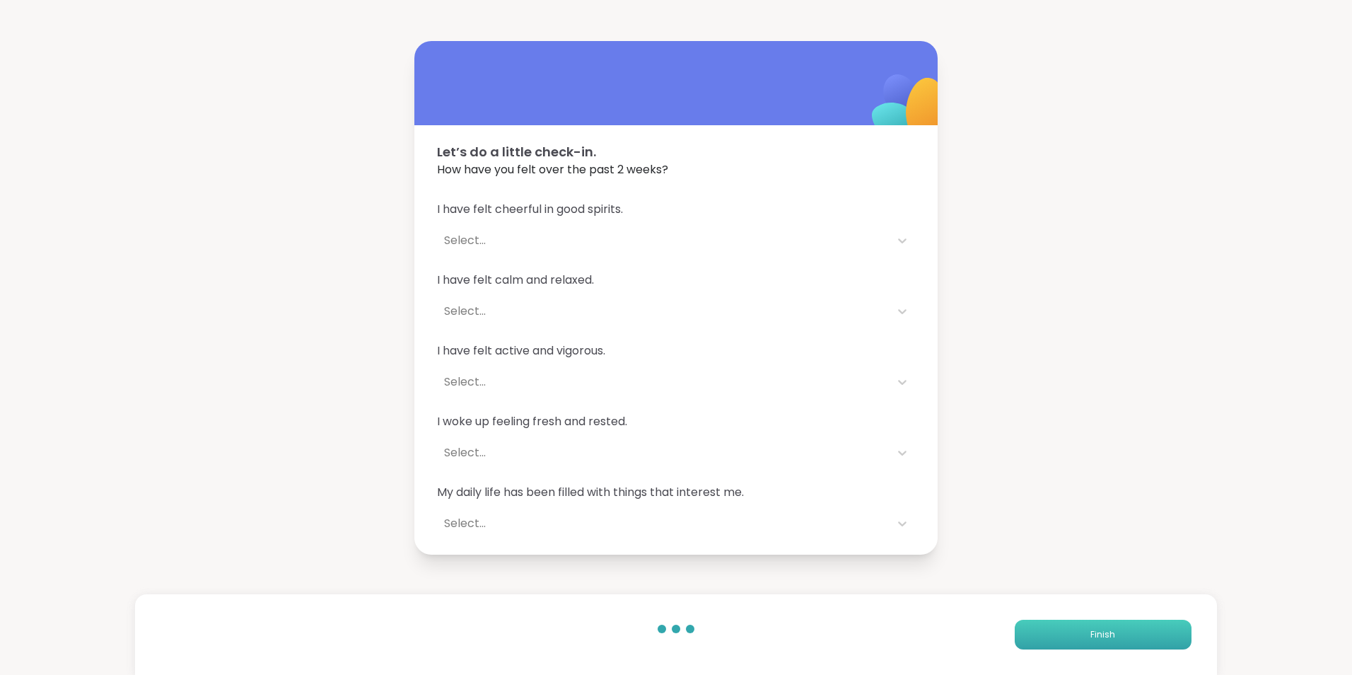
click at [1076, 628] on button "Finish" at bounding box center [1103, 635] width 177 height 30
